Goal: Communication & Community: Answer question/provide support

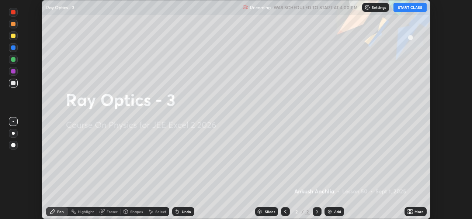
scroll to position [219, 472]
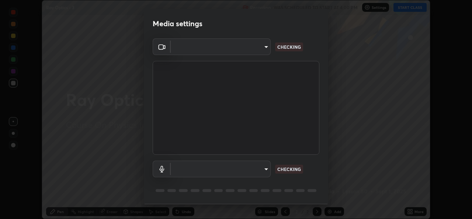
type input "02c526a7d083af2ea0f9b848da83c41b37d7728a07c2247aa6837277cf3aa32d"
click at [314, 178] on div "Microphone (High Definition Audio Device) 1f9b2b7b856d792cc5f4e166810154640c8dc…" at bounding box center [236, 178] width 167 height 49
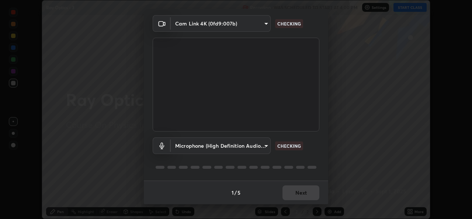
click at [301, 189] on div "1 / 5 Next" at bounding box center [236, 192] width 184 height 24
click at [302, 188] on div "1 / 5 Next" at bounding box center [236, 192] width 184 height 24
click at [304, 190] on div "1 / 5 Next" at bounding box center [236, 192] width 184 height 24
click at [305, 191] on div "1 / 5 Next" at bounding box center [236, 192] width 184 height 24
click at [305, 192] on div "1 / 5 Next" at bounding box center [236, 192] width 184 height 24
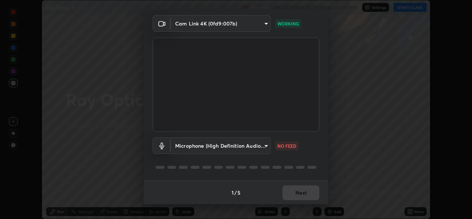
click at [305, 197] on div "1 / 5 Next" at bounding box center [236, 192] width 184 height 24
click at [304, 195] on div "1 / 5 Next" at bounding box center [236, 192] width 184 height 24
click at [305, 194] on div "1 / 5 Next" at bounding box center [236, 192] width 184 height 24
click at [188, 147] on body "Erase all Ray Optics - 3 Recording WAS SCHEDULED TO START AT 4:00 PM Settings S…" at bounding box center [236, 109] width 472 height 219
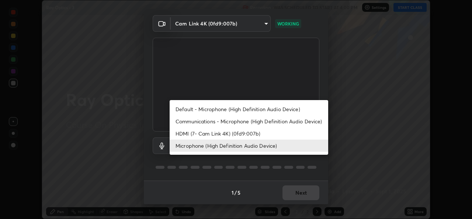
click at [184, 105] on li "Default - Microphone (High Definition Audio Device)" at bounding box center [249, 109] width 159 height 12
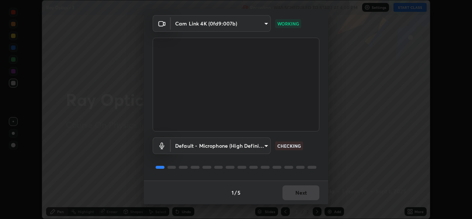
click at [197, 146] on body "Erase all Ray Optics - 3 Recording WAS SCHEDULED TO START AT 4:00 PM Settings S…" at bounding box center [236, 109] width 472 height 219
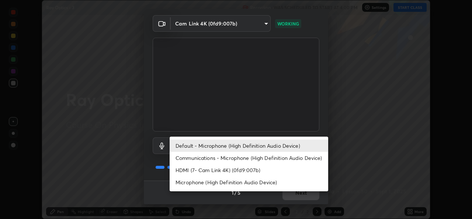
click at [192, 182] on li "Microphone (High Definition Audio Device)" at bounding box center [249, 182] width 159 height 12
type input "1f9b2b7b856d792cc5f4e166810154640c8dc3d584de9c331c588b9cd70d1665"
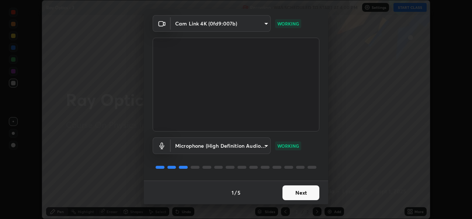
click at [282, 192] on button "Next" at bounding box center [300, 192] width 37 height 15
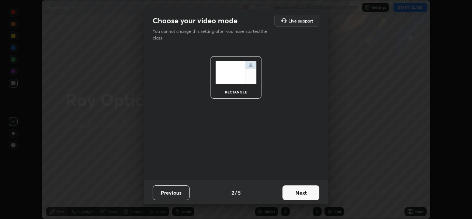
click at [283, 196] on button "Next" at bounding box center [300, 192] width 37 height 15
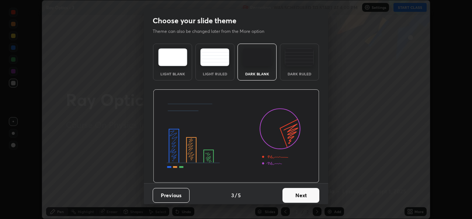
click at [284, 195] on button "Next" at bounding box center [300, 195] width 37 height 15
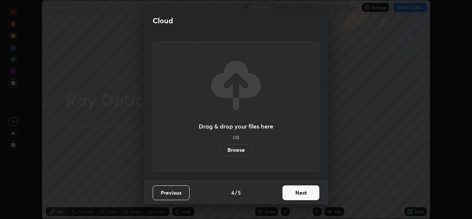
click at [293, 190] on button "Next" at bounding box center [300, 192] width 37 height 15
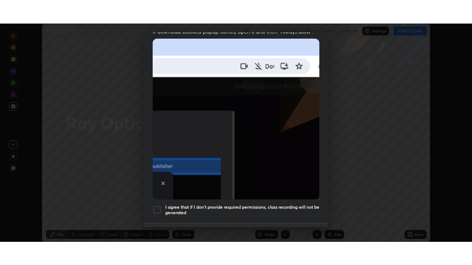
scroll to position [174, 0]
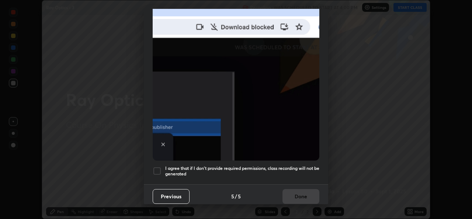
click at [158, 166] on div at bounding box center [157, 170] width 9 height 9
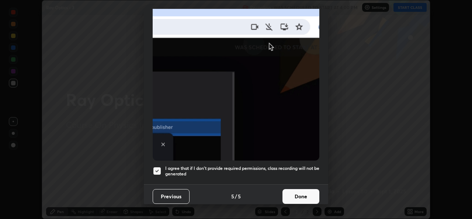
click at [295, 196] on button "Done" at bounding box center [300, 196] width 37 height 15
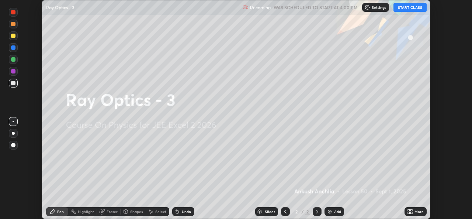
click at [421, 213] on div "More" at bounding box center [418, 211] width 9 height 4
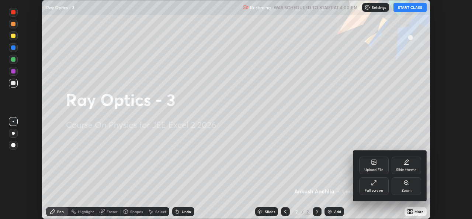
click at [378, 188] on div "Full screen" at bounding box center [374, 190] width 18 height 4
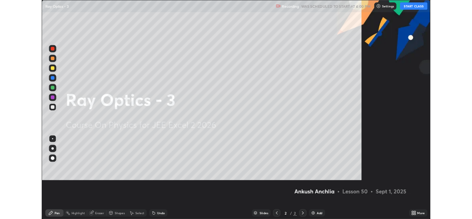
scroll to position [265, 472]
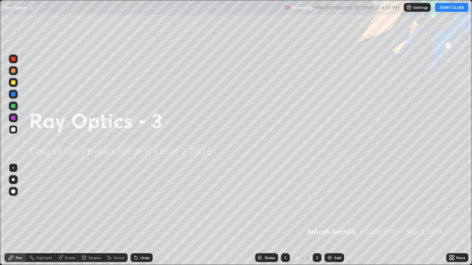
click at [459, 8] on button "START CLASS" at bounding box center [451, 7] width 33 height 9
click at [329, 218] on img at bounding box center [330, 258] width 6 height 6
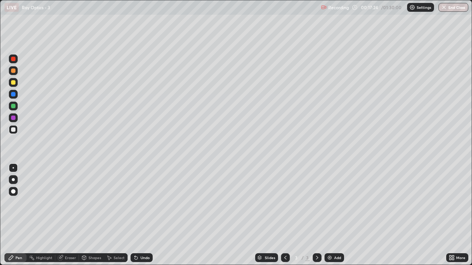
click at [14, 60] on div at bounding box center [13, 59] width 4 height 4
click at [67, 218] on div "Eraser" at bounding box center [67, 258] width 24 height 9
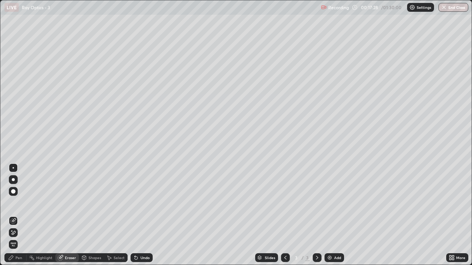
click at [17, 218] on div "Pen" at bounding box center [18, 258] width 7 height 4
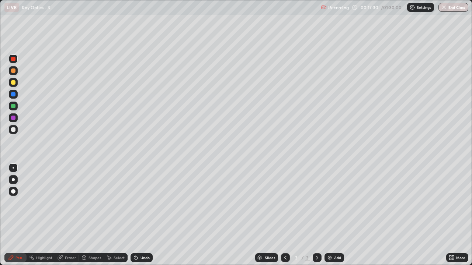
click at [14, 131] on div at bounding box center [13, 130] width 4 height 4
click at [65, 218] on div "Eraser" at bounding box center [67, 258] width 24 height 9
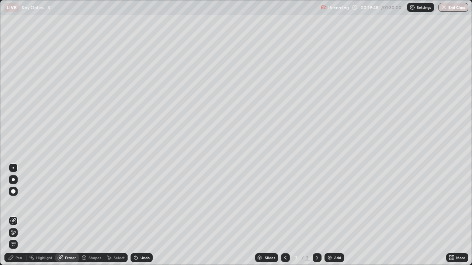
click at [17, 218] on div "Pen" at bounding box center [15, 258] width 22 height 9
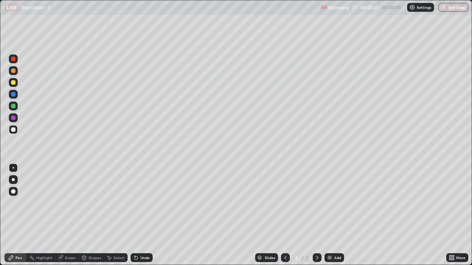
click at [11, 62] on div at bounding box center [13, 59] width 9 height 9
click at [330, 218] on img at bounding box center [330, 258] width 6 height 6
click at [14, 129] on div at bounding box center [13, 130] width 4 height 4
click at [62, 218] on div "Eraser" at bounding box center [67, 258] width 24 height 9
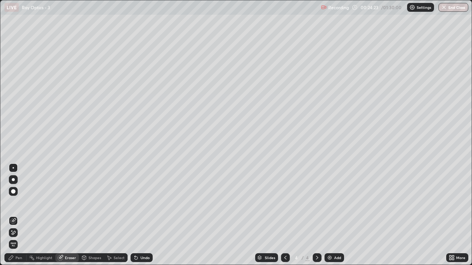
click at [18, 218] on div "Pen" at bounding box center [18, 258] width 7 height 4
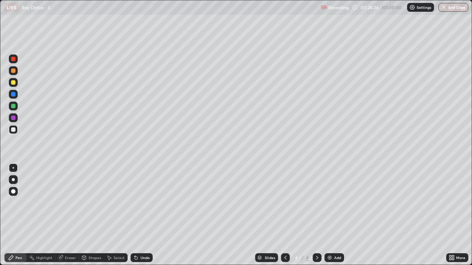
click at [13, 62] on div at bounding box center [13, 59] width 9 height 9
click at [11, 133] on div at bounding box center [13, 129] width 9 height 9
click at [11, 59] on div at bounding box center [13, 59] width 9 height 9
click at [12, 130] on div at bounding box center [13, 130] width 4 height 4
click at [15, 106] on div at bounding box center [13, 106] width 4 height 4
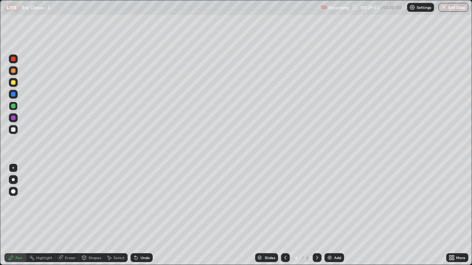
click at [331, 218] on div "Add" at bounding box center [334, 258] width 20 height 9
click at [16, 132] on div at bounding box center [13, 129] width 9 height 9
click at [13, 59] on div at bounding box center [13, 59] width 4 height 4
click at [67, 218] on div "Eraser" at bounding box center [70, 258] width 11 height 4
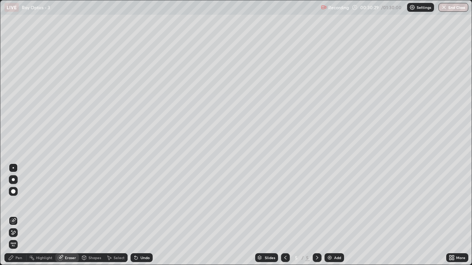
click at [19, 218] on div "Pen" at bounding box center [18, 258] width 7 height 4
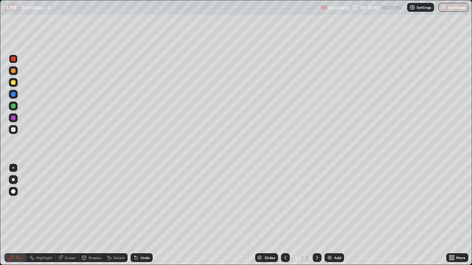
click at [116, 218] on div "Select" at bounding box center [119, 258] width 11 height 4
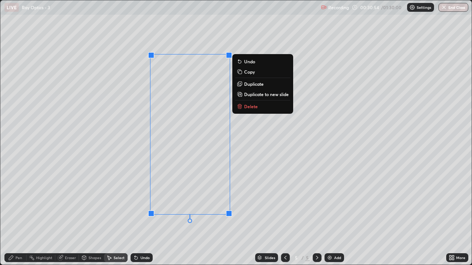
click at [248, 205] on div "0 ° Undo Copy Duplicate Duplicate to new slide Delete" at bounding box center [235, 132] width 471 height 265
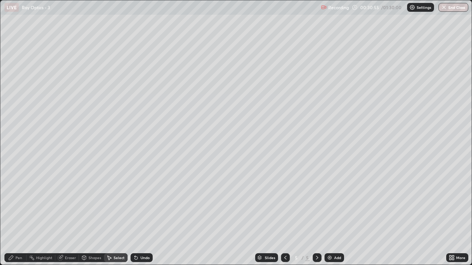
click at [22, 218] on div "Pen" at bounding box center [18, 258] width 7 height 4
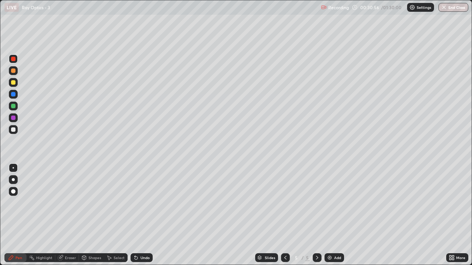
click at [13, 107] on div at bounding box center [13, 106] width 4 height 4
click at [13, 60] on div at bounding box center [13, 59] width 4 height 4
click at [15, 107] on div at bounding box center [13, 106] width 4 height 4
click at [17, 62] on div at bounding box center [13, 59] width 9 height 9
click at [15, 130] on div at bounding box center [13, 130] width 4 height 4
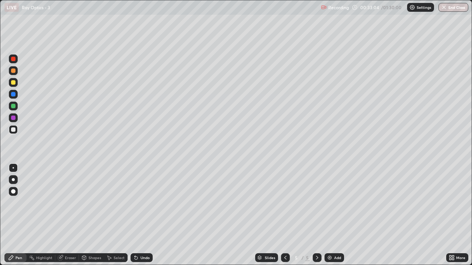
click at [13, 62] on div at bounding box center [13, 59] width 9 height 9
click at [15, 84] on div at bounding box center [13, 82] width 9 height 9
click at [65, 218] on div "Eraser" at bounding box center [70, 258] width 11 height 4
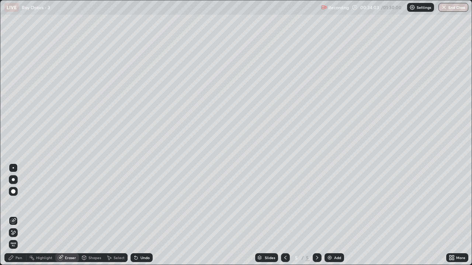
click at [24, 218] on div "Pen" at bounding box center [15, 258] width 22 height 9
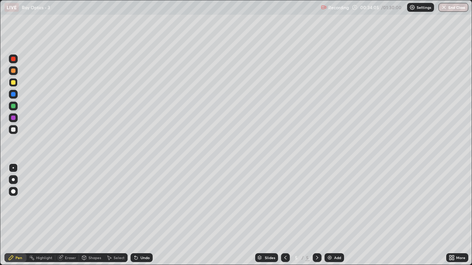
click at [14, 59] on div at bounding box center [13, 59] width 4 height 4
click at [14, 84] on div at bounding box center [13, 82] width 4 height 4
click at [13, 130] on div at bounding box center [13, 130] width 4 height 4
click at [13, 82] on div at bounding box center [13, 82] width 4 height 4
click at [11, 129] on div at bounding box center [13, 130] width 4 height 4
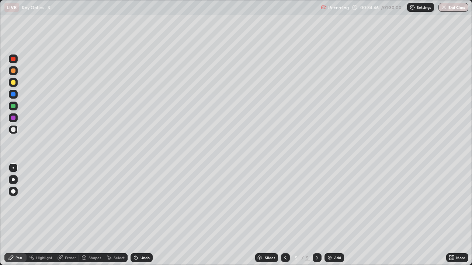
click at [67, 218] on div "Eraser" at bounding box center [70, 258] width 11 height 4
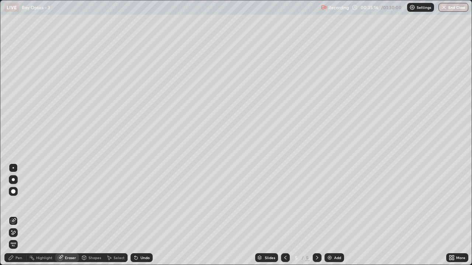
click at [453, 218] on icon at bounding box center [453, 259] width 2 height 2
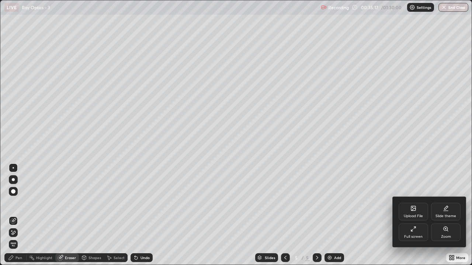
click at [419, 218] on div "Full screen" at bounding box center [413, 233] width 29 height 18
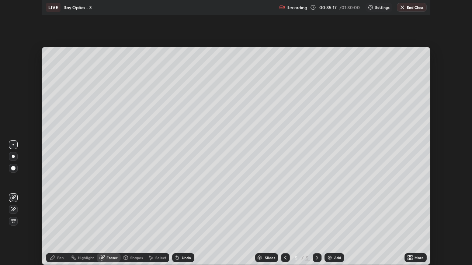
scroll to position [36654, 36400]
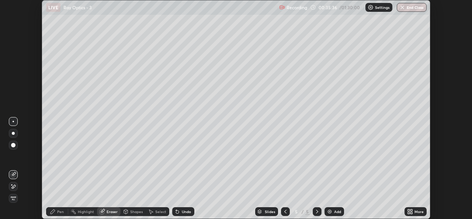
click at [413, 212] on div "More" at bounding box center [415, 211] width 22 height 9
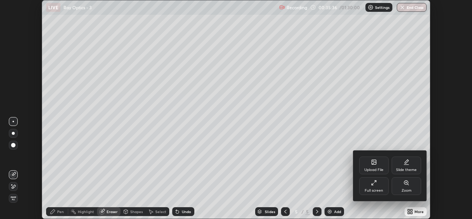
click at [378, 166] on div "Upload File" at bounding box center [373, 165] width 29 height 18
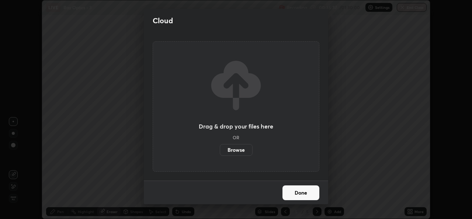
click at [242, 149] on label "Browse" at bounding box center [236, 150] width 33 height 12
click at [220, 149] on input "Browse" at bounding box center [220, 150] width 0 height 12
click at [248, 148] on label "Browse" at bounding box center [236, 150] width 33 height 12
click at [220, 148] on input "Browse" at bounding box center [220, 150] width 0 height 12
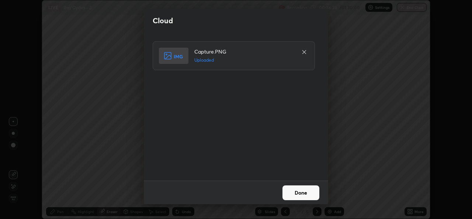
click at [296, 191] on button "Done" at bounding box center [300, 192] width 37 height 15
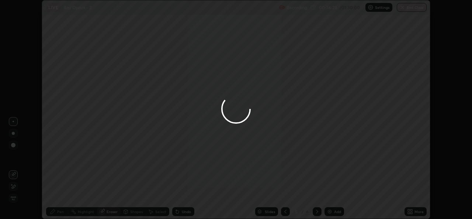
click at [413, 211] on div "More" at bounding box center [415, 211] width 22 height 9
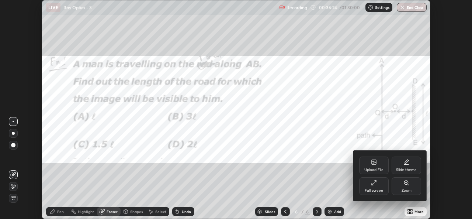
click at [375, 187] on div "Full screen" at bounding box center [373, 186] width 29 height 18
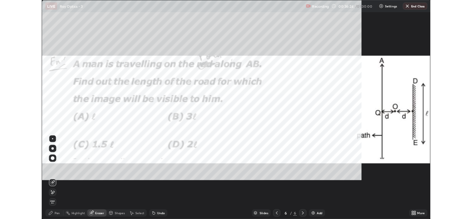
scroll to position [265, 472]
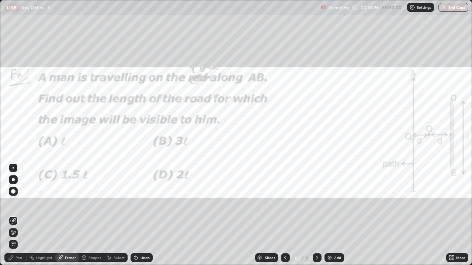
click at [118, 218] on div "Select" at bounding box center [119, 258] width 11 height 4
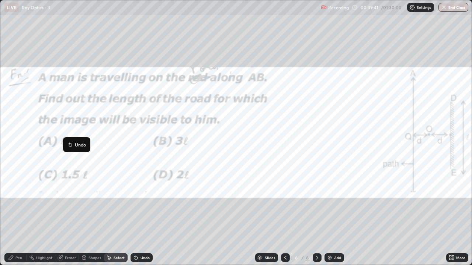
click at [13, 218] on div "Pen" at bounding box center [15, 258] width 22 height 9
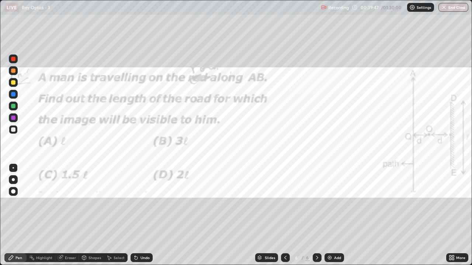
click at [13, 59] on div at bounding box center [13, 59] width 4 height 4
click at [62, 218] on icon at bounding box center [61, 258] width 6 height 6
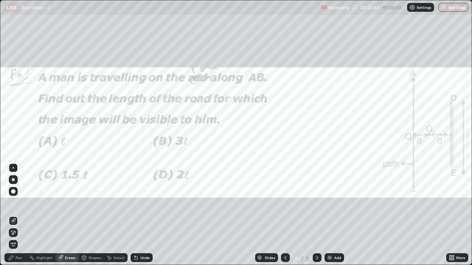
click at [24, 218] on div "Pen" at bounding box center [15, 258] width 22 height 9
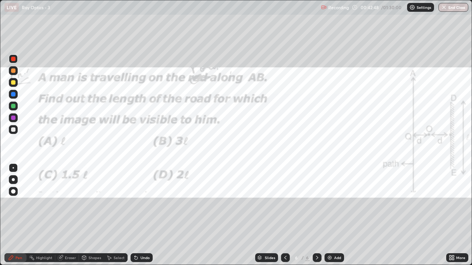
click at [68, 218] on div "Eraser" at bounding box center [67, 258] width 24 height 9
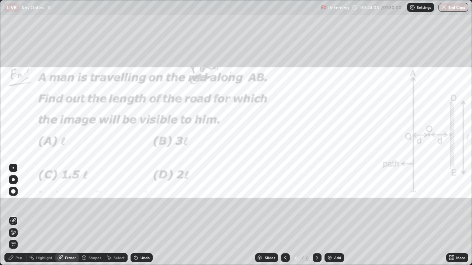
click at [20, 218] on div "Pen" at bounding box center [18, 258] width 7 height 4
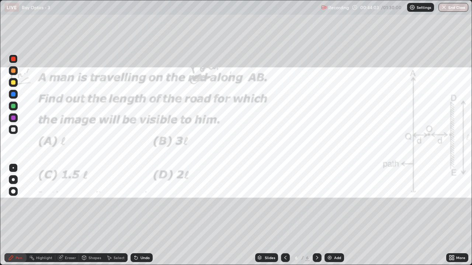
click at [18, 218] on div "Pen" at bounding box center [18, 258] width 7 height 4
click at [15, 133] on div at bounding box center [13, 129] width 9 height 9
click at [333, 218] on div "Add" at bounding box center [334, 258] width 20 height 9
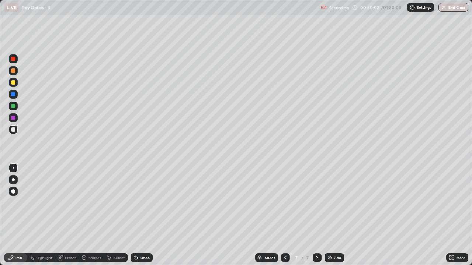
click at [6, 218] on div "Pen" at bounding box center [15, 258] width 22 height 9
click at [330, 218] on div "Add" at bounding box center [334, 258] width 20 height 9
click at [285, 218] on icon at bounding box center [285, 258] width 6 height 6
click at [313, 218] on div at bounding box center [317, 258] width 9 height 9
click at [284, 218] on icon at bounding box center [285, 258] width 6 height 6
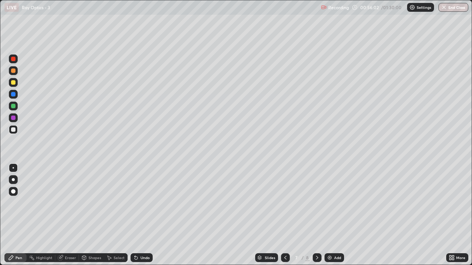
click at [317, 218] on icon at bounding box center [317, 258] width 6 height 6
click at [336, 218] on div "Add" at bounding box center [337, 258] width 7 height 4
click at [66, 218] on div "Eraser" at bounding box center [67, 258] width 24 height 9
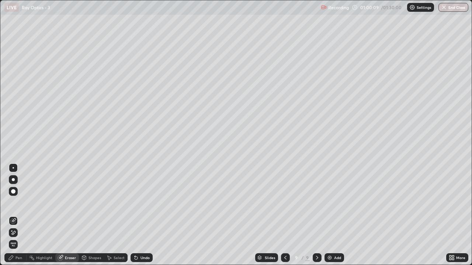
click at [14, 218] on div "Pen" at bounding box center [15, 258] width 22 height 9
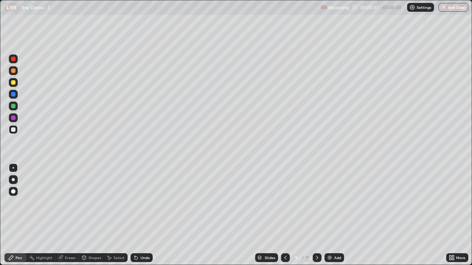
click at [66, 218] on div "Eraser" at bounding box center [67, 258] width 24 height 9
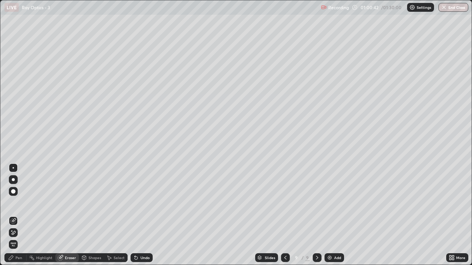
click at [18, 218] on div "Pen" at bounding box center [18, 258] width 7 height 4
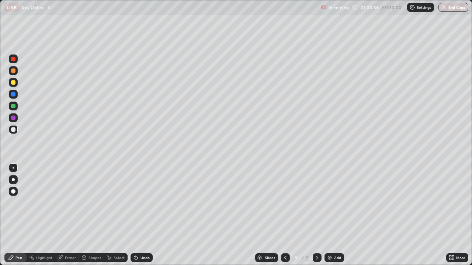
click at [66, 218] on div "Eraser" at bounding box center [70, 258] width 11 height 4
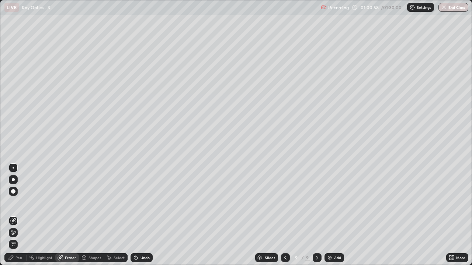
click at [16, 218] on div "Pen" at bounding box center [18, 258] width 7 height 4
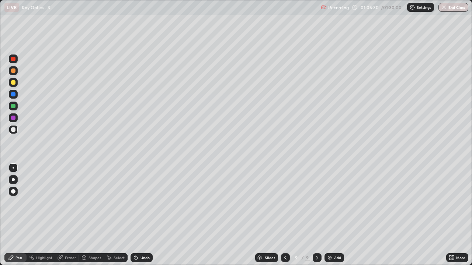
click at [336, 218] on div "Add" at bounding box center [337, 258] width 7 height 4
click at [14, 60] on div at bounding box center [13, 59] width 4 height 4
click at [67, 218] on div "Eraser" at bounding box center [70, 258] width 11 height 4
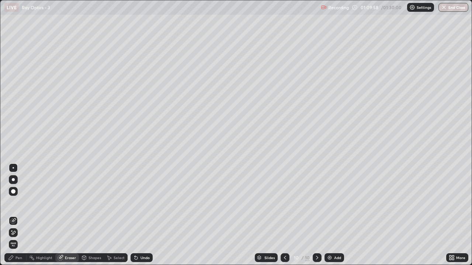
click at [14, 218] on icon at bounding box center [13, 233] width 6 height 6
click at [139, 218] on div "Undo" at bounding box center [142, 258] width 22 height 9
click at [143, 218] on div "Undo" at bounding box center [144, 258] width 9 height 4
click at [145, 218] on div "Undo" at bounding box center [144, 258] width 9 height 4
click at [143, 218] on div "Undo" at bounding box center [144, 258] width 9 height 4
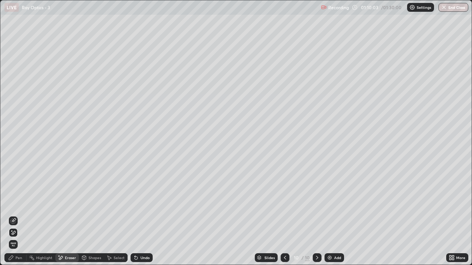
click at [143, 218] on div "Undo" at bounding box center [144, 258] width 9 height 4
click at [17, 218] on div "Pen" at bounding box center [15, 258] width 22 height 9
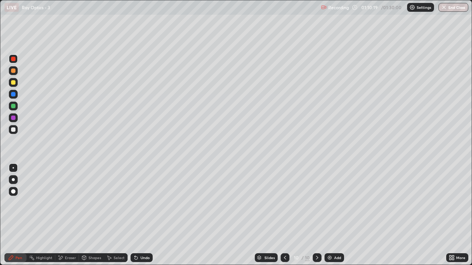
click at [13, 130] on div at bounding box center [13, 130] width 4 height 4
click at [121, 218] on div "Select" at bounding box center [119, 258] width 11 height 4
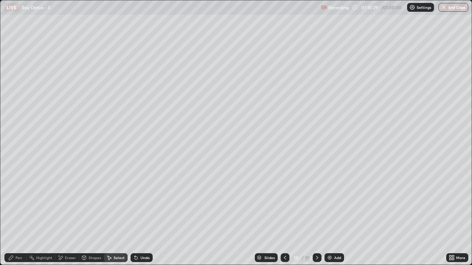
click at [140, 218] on div "Undo" at bounding box center [144, 258] width 9 height 4
click at [140, 218] on div "Undo" at bounding box center [142, 258] width 22 height 9
click at [16, 218] on div "Pen" at bounding box center [15, 258] width 22 height 9
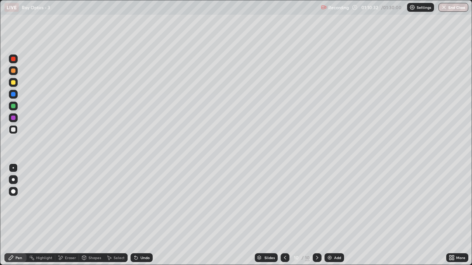
click at [14, 108] on div at bounding box center [13, 106] width 4 height 4
click at [13, 130] on div at bounding box center [13, 130] width 4 height 4
click at [63, 218] on div "Eraser" at bounding box center [67, 258] width 24 height 9
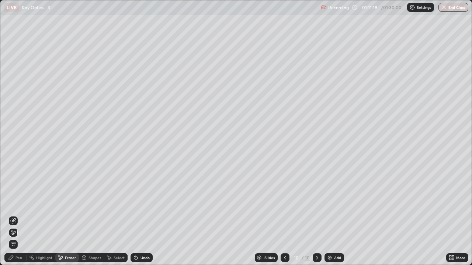
click at [16, 218] on div "Pen" at bounding box center [18, 258] width 7 height 4
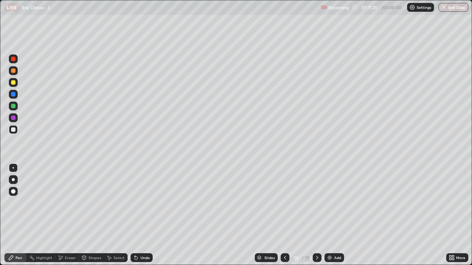
click at [14, 60] on div at bounding box center [13, 59] width 4 height 4
click at [15, 108] on div at bounding box center [13, 106] width 4 height 4
click at [14, 130] on div at bounding box center [13, 130] width 4 height 4
click at [13, 59] on div at bounding box center [13, 59] width 4 height 4
click at [14, 119] on div at bounding box center [13, 118] width 4 height 4
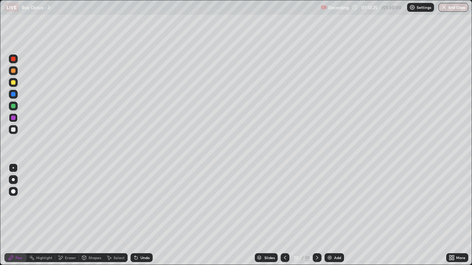
click at [14, 108] on div at bounding box center [13, 106] width 4 height 4
click at [100, 218] on div "Shapes" at bounding box center [91, 258] width 25 height 9
click at [99, 218] on div "Shapes" at bounding box center [91, 258] width 25 height 9
click at [106, 218] on div "Select" at bounding box center [116, 258] width 24 height 9
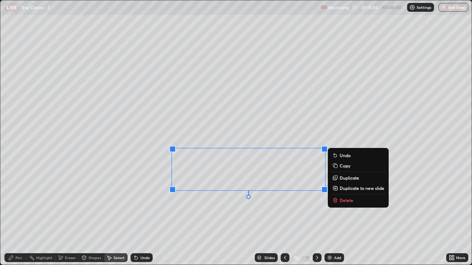
click at [22, 218] on div "Pen" at bounding box center [15, 258] width 22 height 9
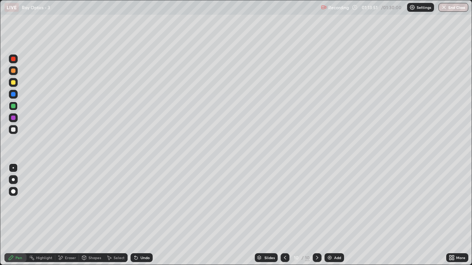
click at [41, 218] on div "Highlight" at bounding box center [41, 258] width 29 height 9
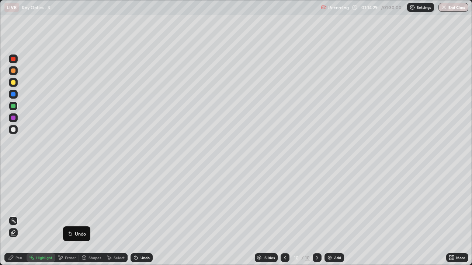
click at [12, 218] on icon at bounding box center [11, 258] width 4 height 4
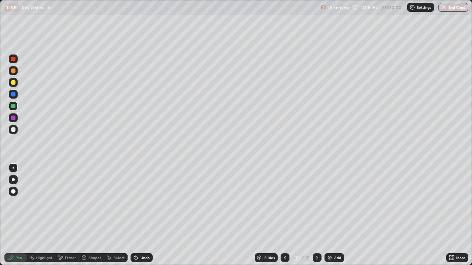
click at [14, 97] on div at bounding box center [13, 94] width 9 height 9
click at [13, 129] on div at bounding box center [13, 130] width 4 height 4
click at [340, 218] on div "Add" at bounding box center [334, 258] width 20 height 9
click at [141, 218] on div "Undo" at bounding box center [144, 258] width 9 height 4
click at [143, 218] on div "Undo" at bounding box center [144, 258] width 9 height 4
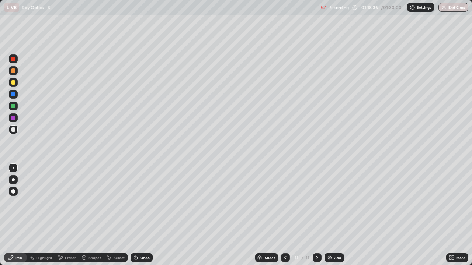
click at [93, 218] on div "Shapes" at bounding box center [94, 258] width 13 height 4
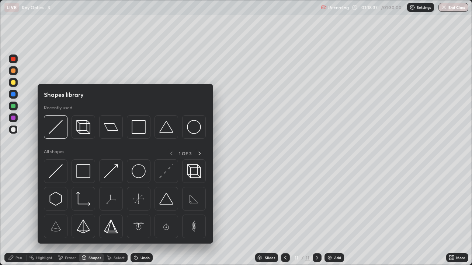
click at [66, 218] on div "Eraser" at bounding box center [70, 258] width 11 height 4
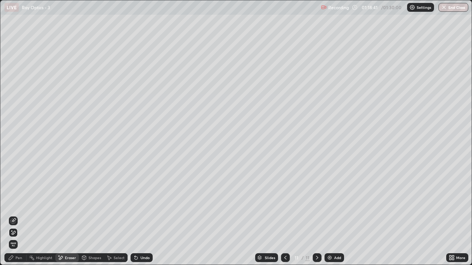
click at [282, 218] on icon at bounding box center [285, 258] width 6 height 6
click at [453, 218] on icon at bounding box center [453, 259] width 2 height 2
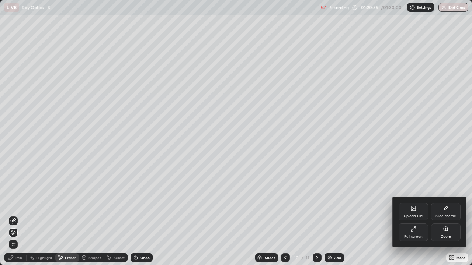
click at [415, 218] on div "Full screen" at bounding box center [413, 237] width 18 height 4
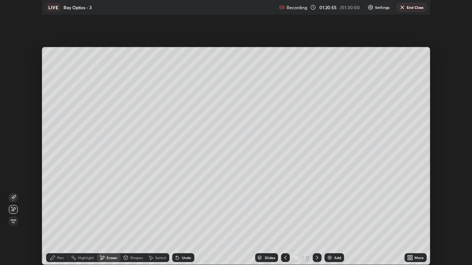
scroll to position [36654, 36400]
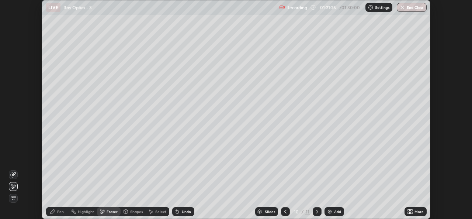
click at [411, 212] on icon at bounding box center [411, 213] width 2 height 2
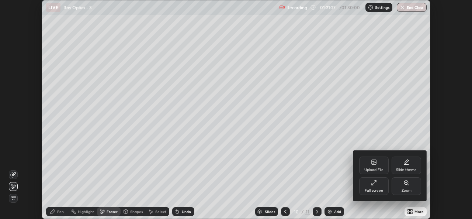
click at [369, 170] on div "Upload File" at bounding box center [373, 170] width 19 height 4
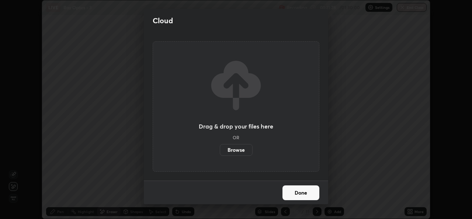
click at [242, 154] on label "Browse" at bounding box center [236, 150] width 33 height 12
click at [220, 154] on input "Browse" at bounding box center [220, 150] width 0 height 12
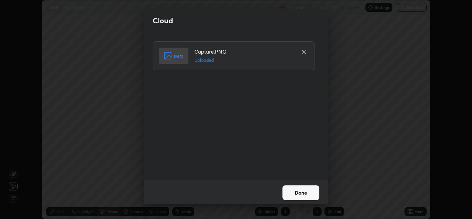
click at [293, 192] on button "Done" at bounding box center [300, 192] width 37 height 15
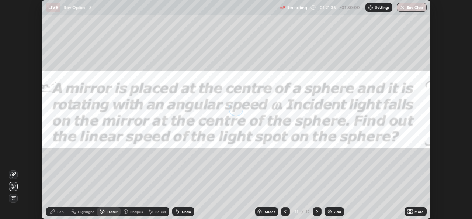
click at [413, 212] on div "More" at bounding box center [415, 211] width 22 height 9
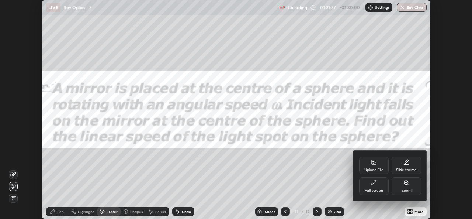
click at [374, 187] on div "Full screen" at bounding box center [373, 186] width 29 height 18
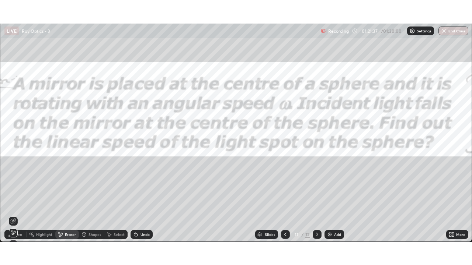
scroll to position [265, 472]
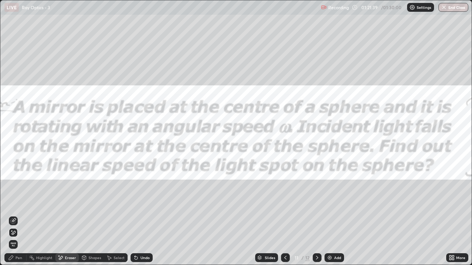
click at [17, 218] on div "Pen" at bounding box center [18, 258] width 7 height 4
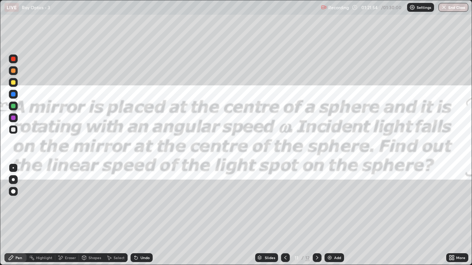
click at [13, 59] on div at bounding box center [13, 59] width 4 height 4
click at [13, 130] on div at bounding box center [13, 130] width 4 height 4
click at [117, 218] on div "Select" at bounding box center [119, 258] width 11 height 4
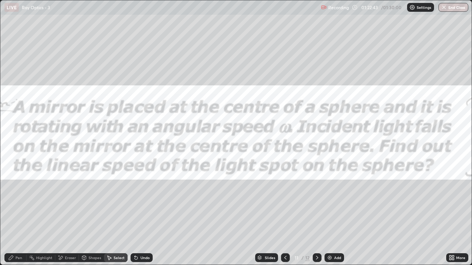
click at [138, 218] on icon at bounding box center [136, 258] width 6 height 6
click at [137, 218] on icon at bounding box center [136, 258] width 6 height 6
click at [138, 218] on div "Undo" at bounding box center [142, 258] width 22 height 9
click at [138, 218] on icon at bounding box center [136, 258] width 6 height 6
click at [138, 218] on div "Undo" at bounding box center [142, 258] width 22 height 9
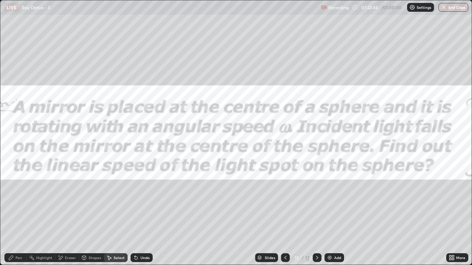
click at [138, 218] on div "Undo" at bounding box center [142, 258] width 22 height 9
click at [138, 218] on icon at bounding box center [136, 258] width 6 height 6
click at [138, 218] on div "Undo" at bounding box center [142, 258] width 22 height 9
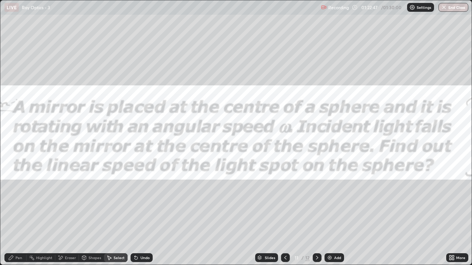
click at [21, 218] on div "Pen" at bounding box center [18, 258] width 7 height 4
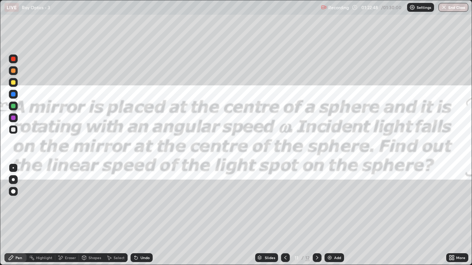
click at [14, 60] on div at bounding box center [13, 59] width 4 height 4
click at [14, 129] on div at bounding box center [13, 130] width 4 height 4
click at [12, 63] on div at bounding box center [13, 59] width 9 height 9
click at [13, 132] on div at bounding box center [13, 130] width 4 height 4
click at [452, 7] on button "End Class" at bounding box center [453, 7] width 29 height 9
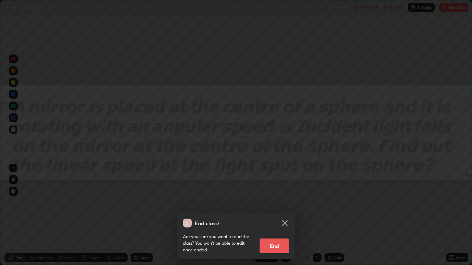
click at [282, 218] on button "End" at bounding box center [274, 246] width 29 height 15
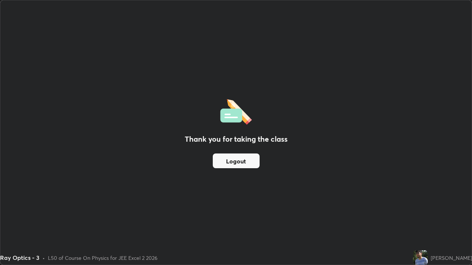
click at [232, 160] on button "Logout" at bounding box center [236, 161] width 47 height 15
click at [227, 163] on button "Logout" at bounding box center [236, 161] width 47 height 15
